Goal: Find specific page/section: Find specific page/section

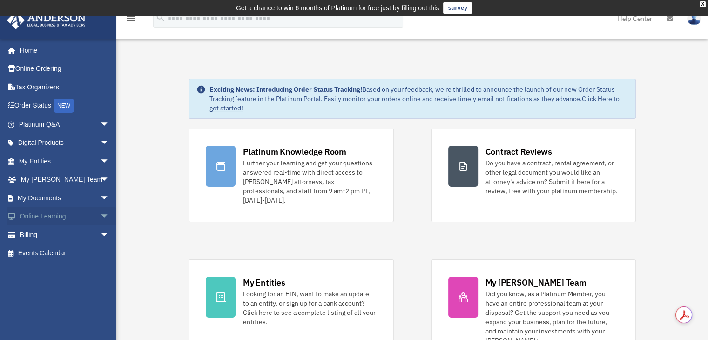
click at [100, 216] on span "arrow_drop_down" at bounding box center [109, 216] width 19 height 19
click at [86, 236] on link "Courses" at bounding box center [68, 234] width 110 height 19
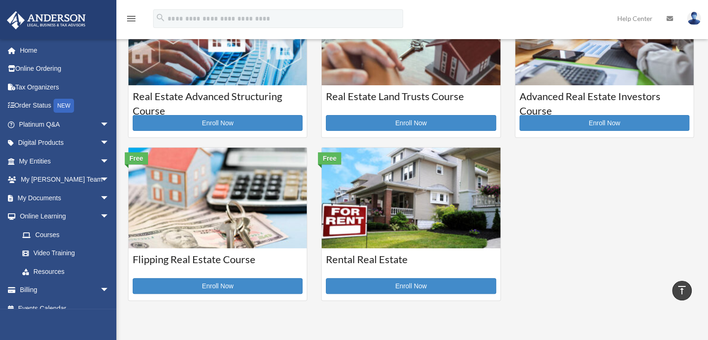
scroll to position [377, 0]
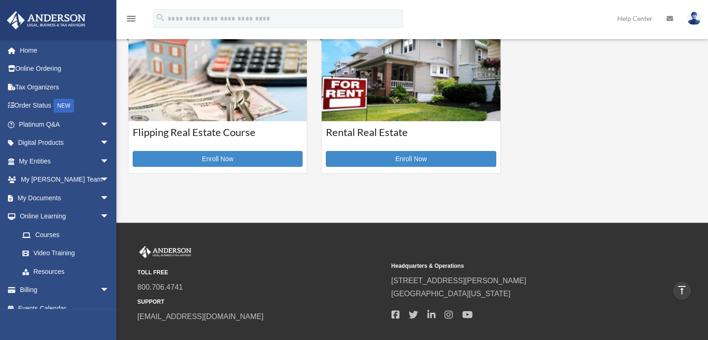
click at [428, 113] on img at bounding box center [411, 70] width 178 height 101
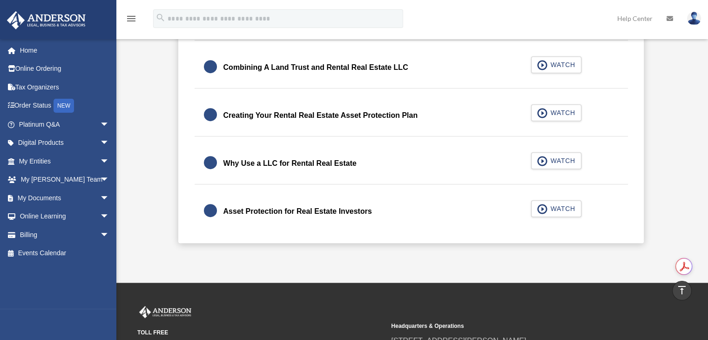
scroll to position [419, 0]
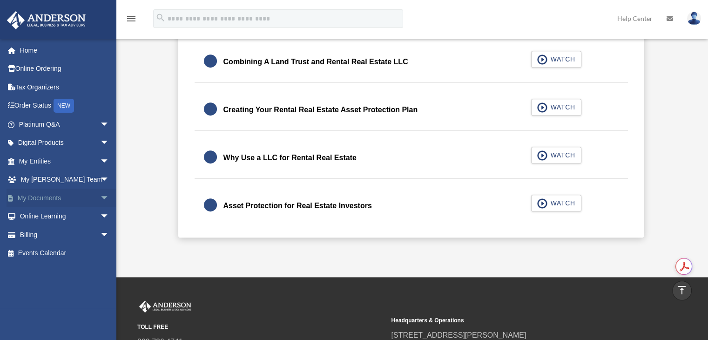
click at [88, 197] on link "My Documents arrow_drop_down" at bounding box center [65, 197] width 117 height 19
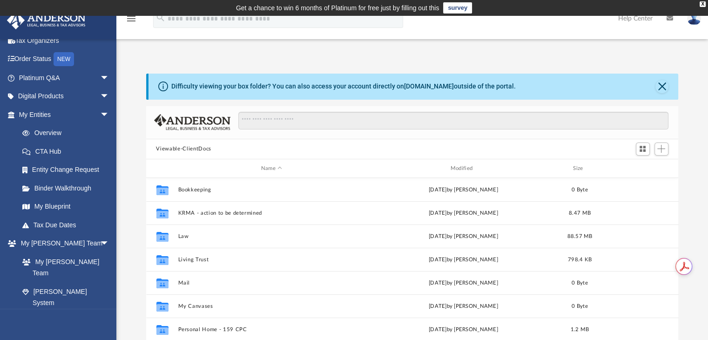
scroll to position [204, 525]
click at [90, 175] on link "Entity Change Request" at bounding box center [68, 170] width 110 height 19
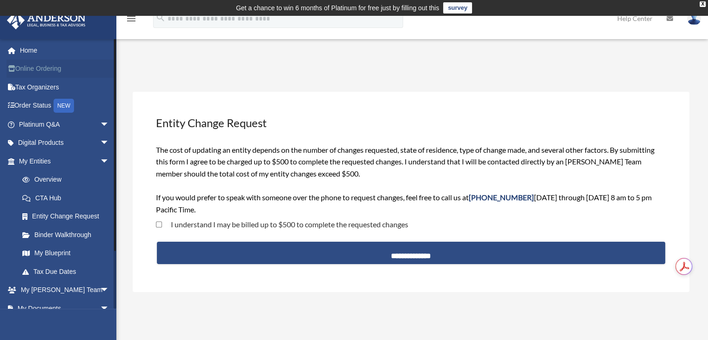
click at [46, 71] on link "Online Ordering" at bounding box center [65, 69] width 117 height 19
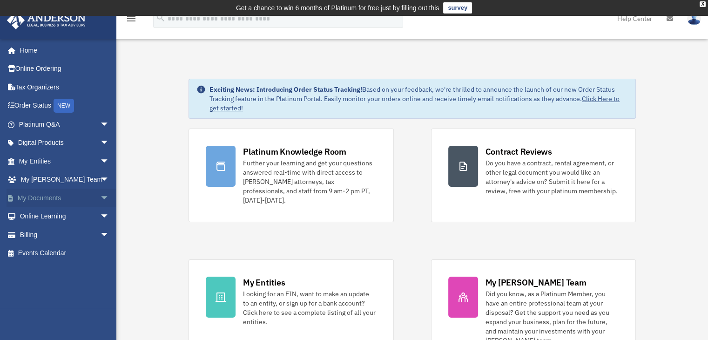
click at [86, 195] on link "My Documents arrow_drop_down" at bounding box center [65, 197] width 117 height 19
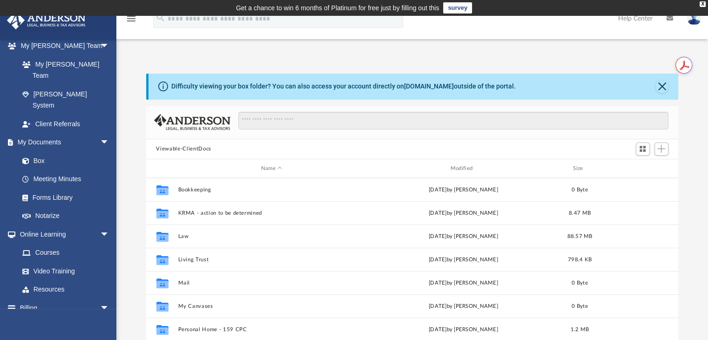
scroll to position [249, 0]
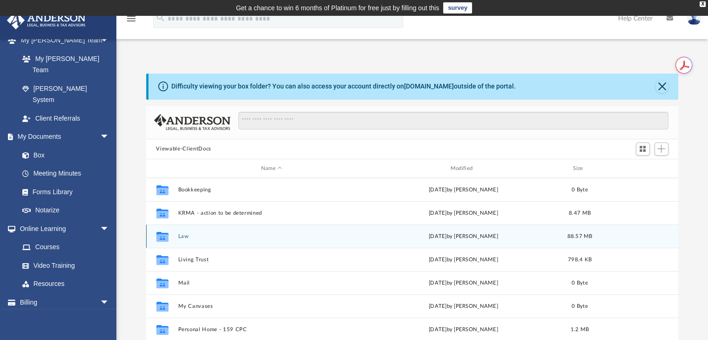
click at [207, 233] on button "Law" at bounding box center [272, 236] width 188 height 6
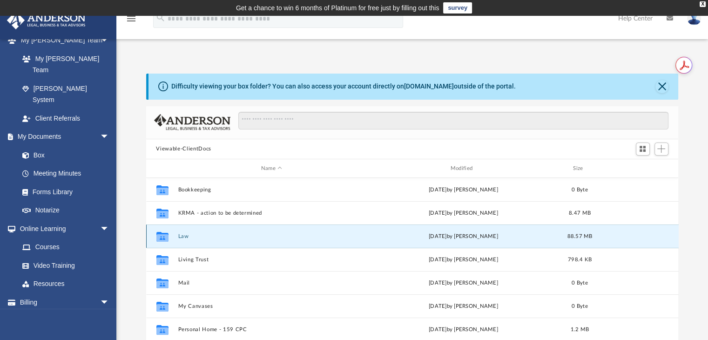
click at [207, 233] on button "Law" at bounding box center [272, 236] width 188 height 6
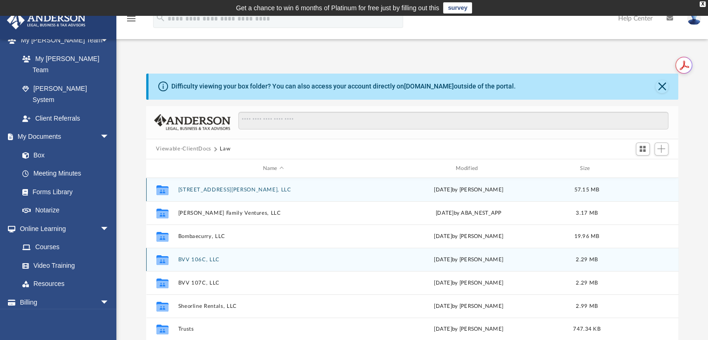
scroll to position [47, 0]
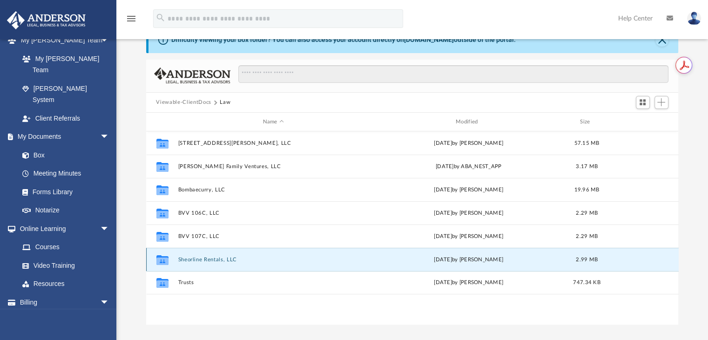
click at [182, 258] on button "Sheorline Rentals, LLC" at bounding box center [273, 259] width 191 height 6
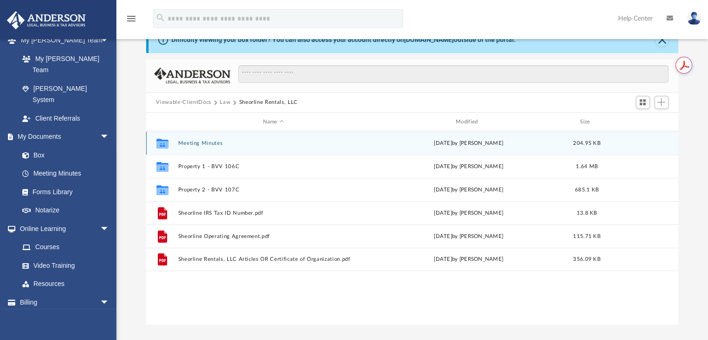
click at [202, 144] on button "Meeting Minutes" at bounding box center [273, 143] width 191 height 6
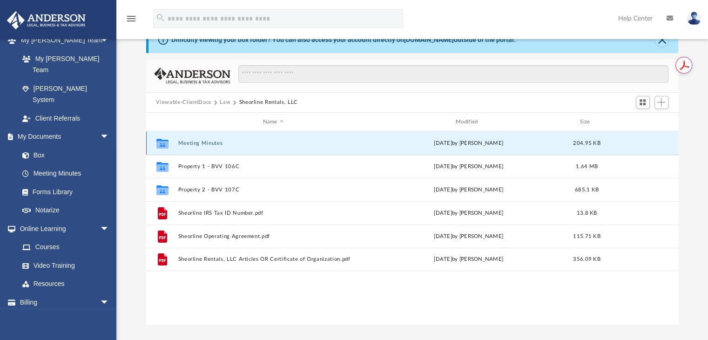
click at [202, 144] on button "Meeting Minutes" at bounding box center [273, 143] width 191 height 6
